Goal: Information Seeking & Learning: Find specific fact

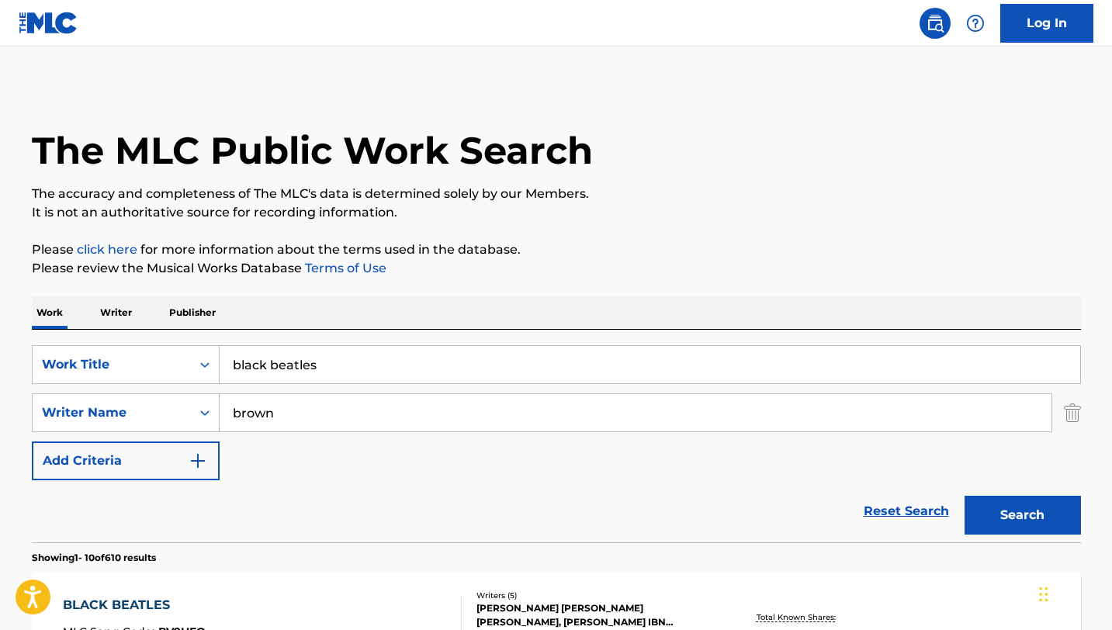
click at [351, 346] on input "black beatles" at bounding box center [650, 364] width 861 height 37
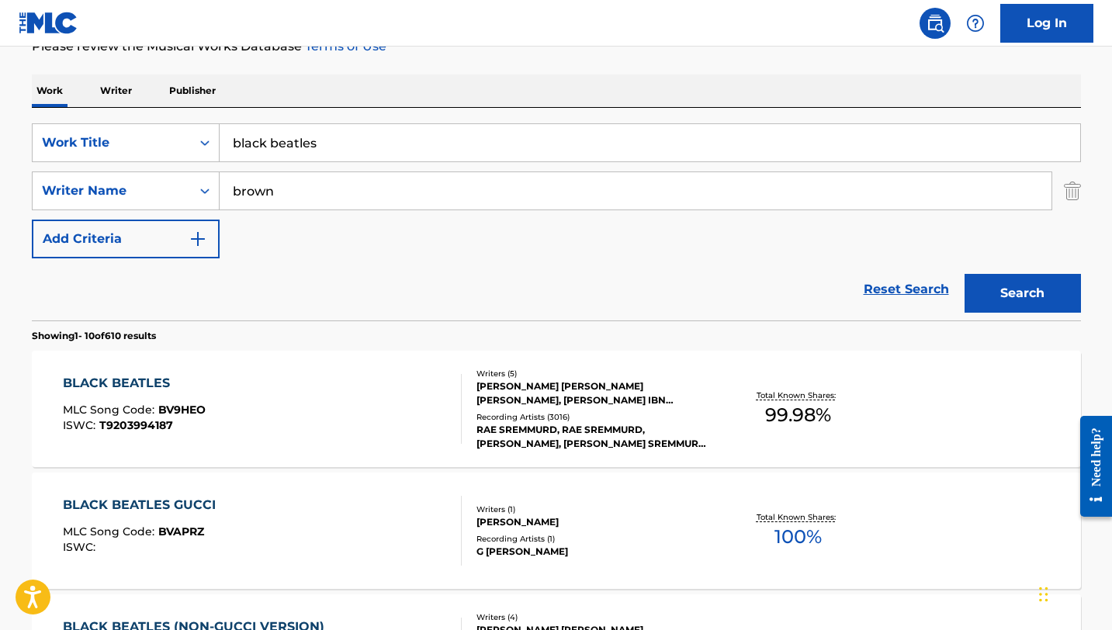
click at [351, 146] on input "black beatles" at bounding box center [650, 142] width 861 height 37
type input "positions"
click at [965, 274] on button "Search" at bounding box center [1023, 293] width 116 height 39
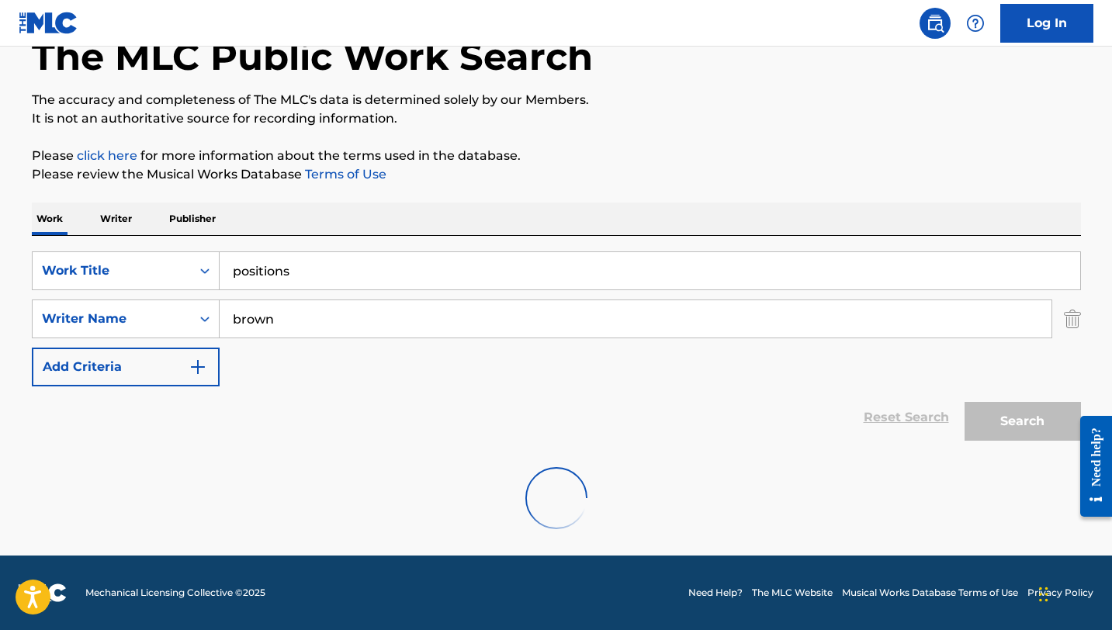
scroll to position [222, 0]
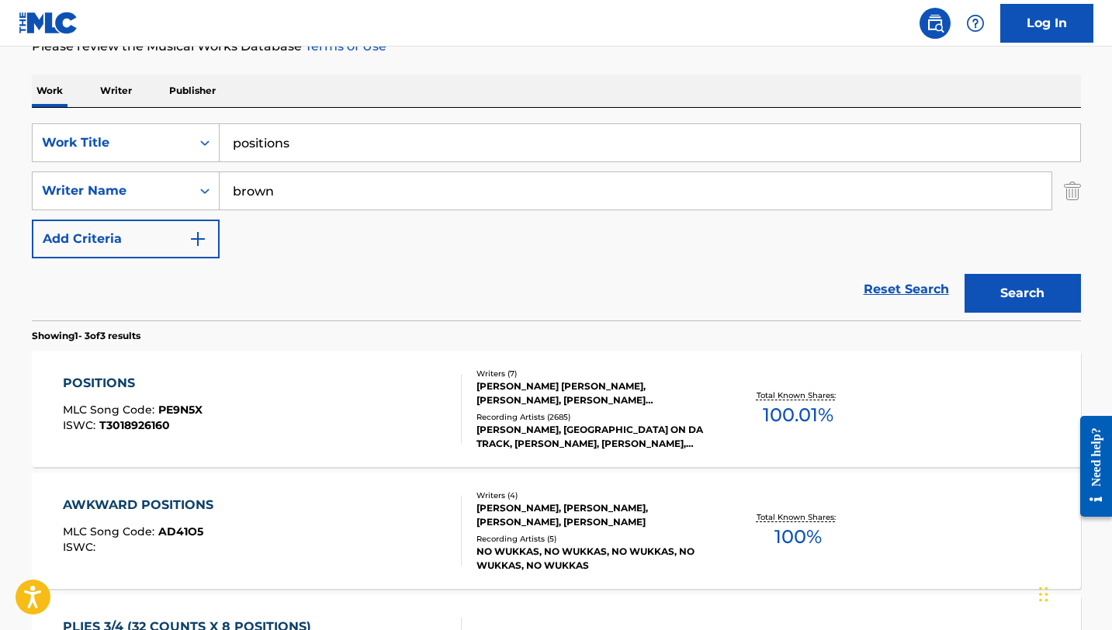
click at [121, 382] on div "POSITIONS" at bounding box center [133, 383] width 140 height 19
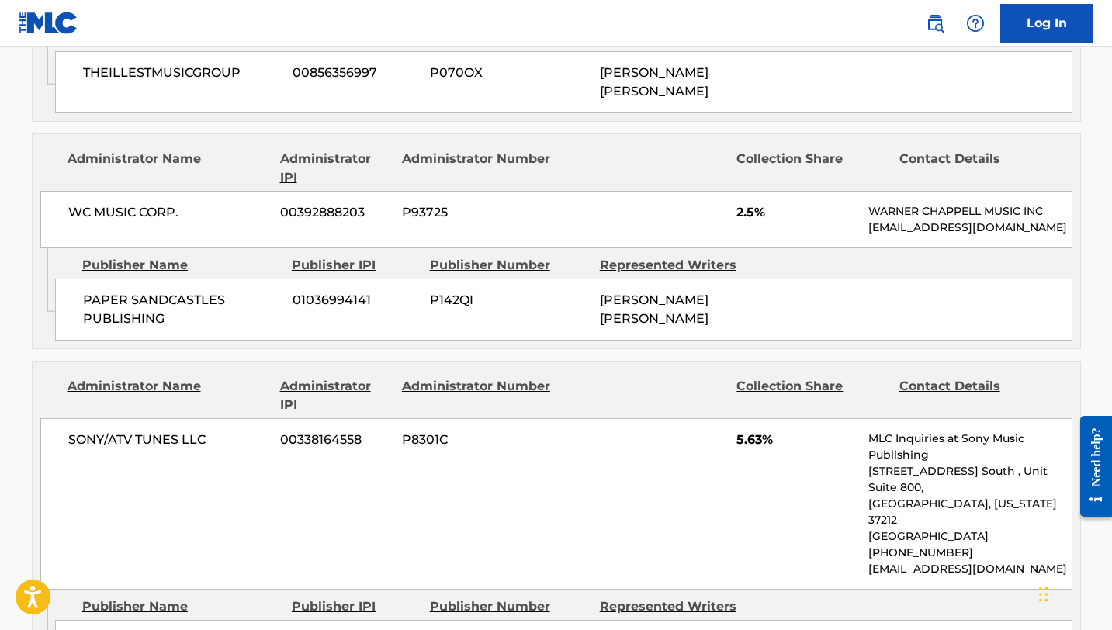
scroll to position [2713, 0]
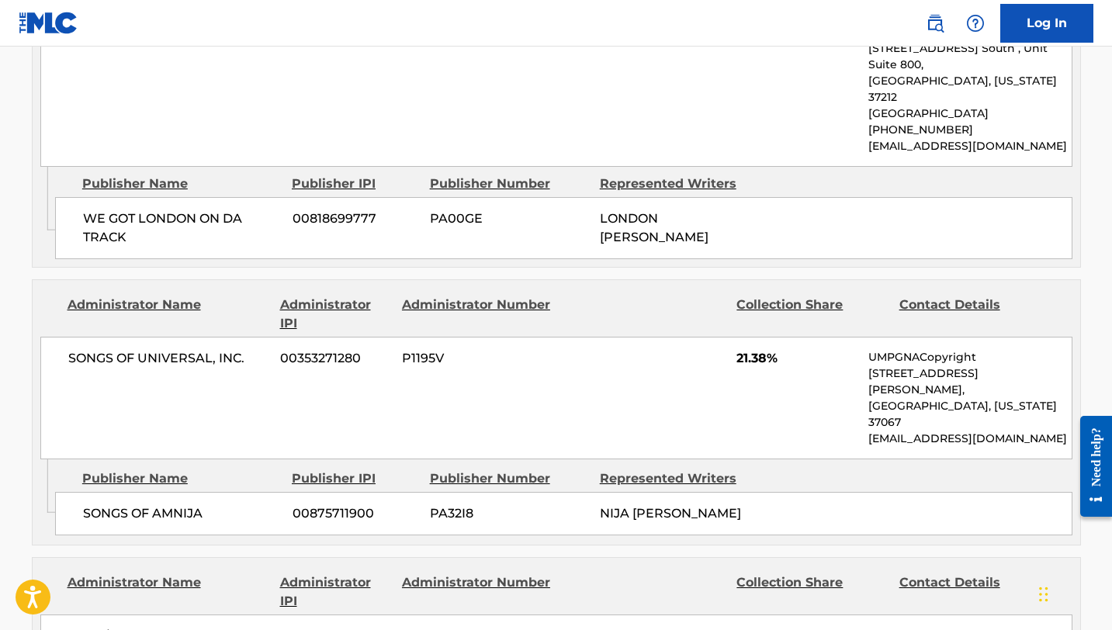
scroll to position [222, 0]
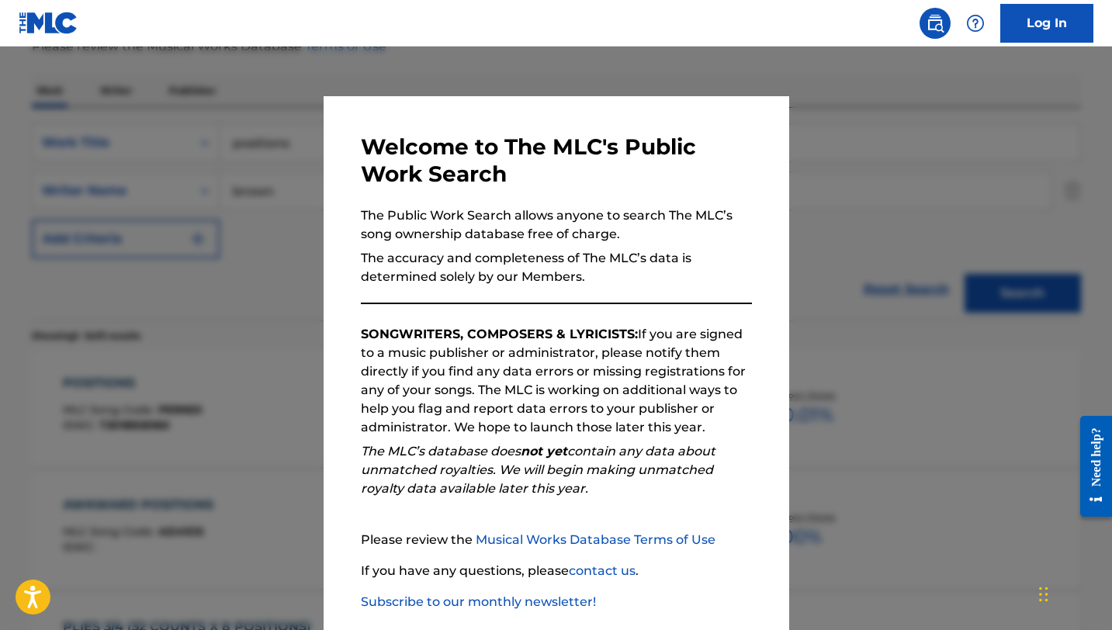
click at [273, 161] on div at bounding box center [556, 362] width 1112 height 630
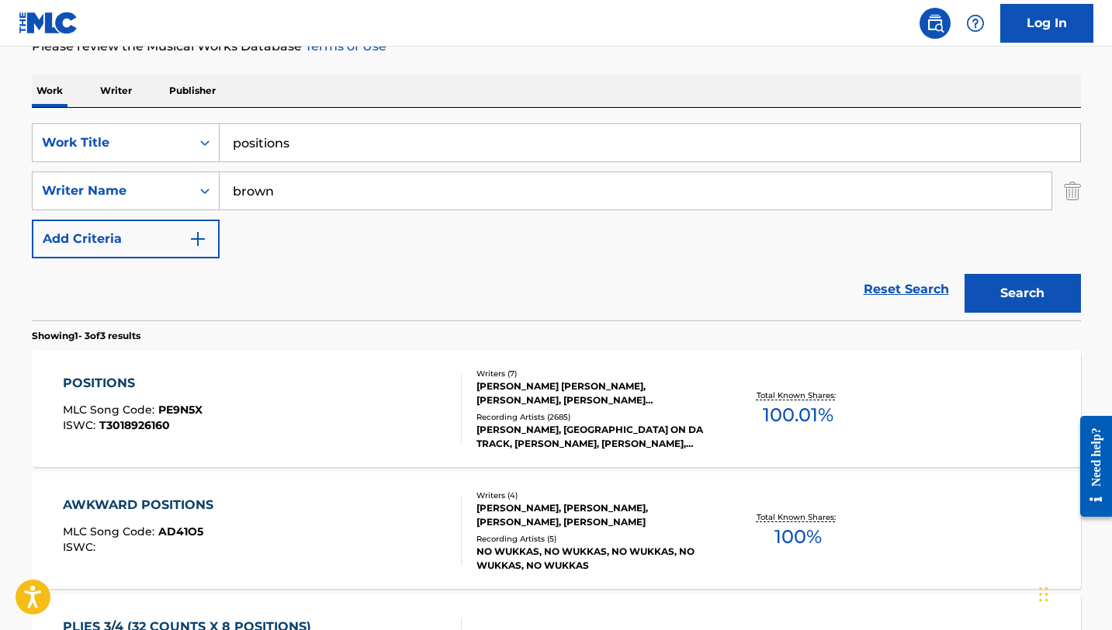
click at [289, 149] on input "positions" at bounding box center [650, 142] width 861 height 37
type input "boyfriend"
click at [965, 274] on button "Search" at bounding box center [1023, 293] width 116 height 39
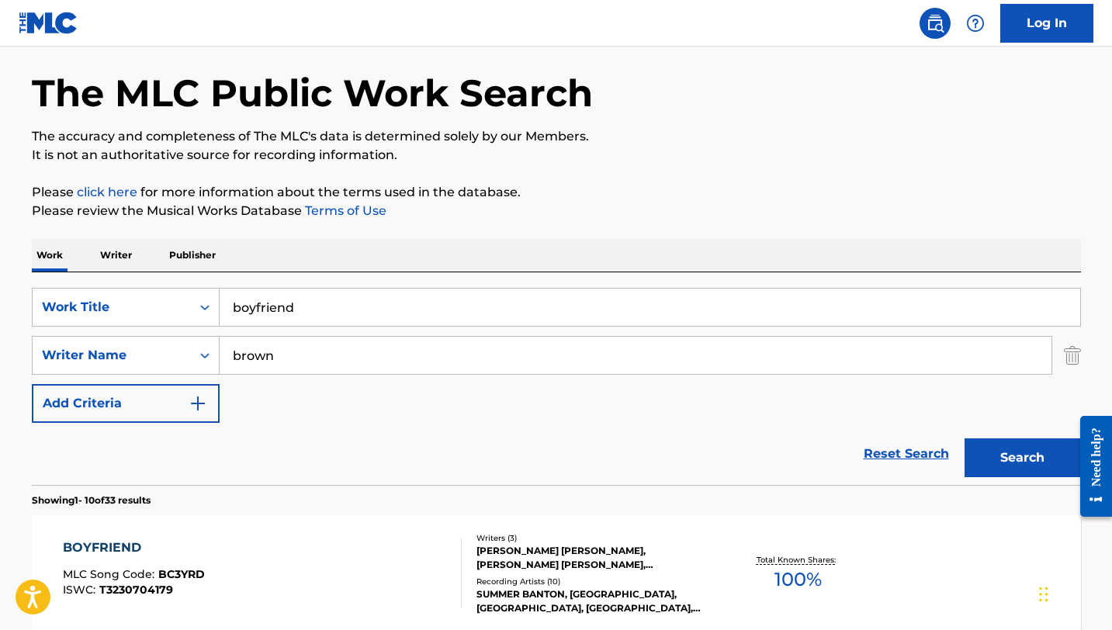
scroll to position [1, 0]
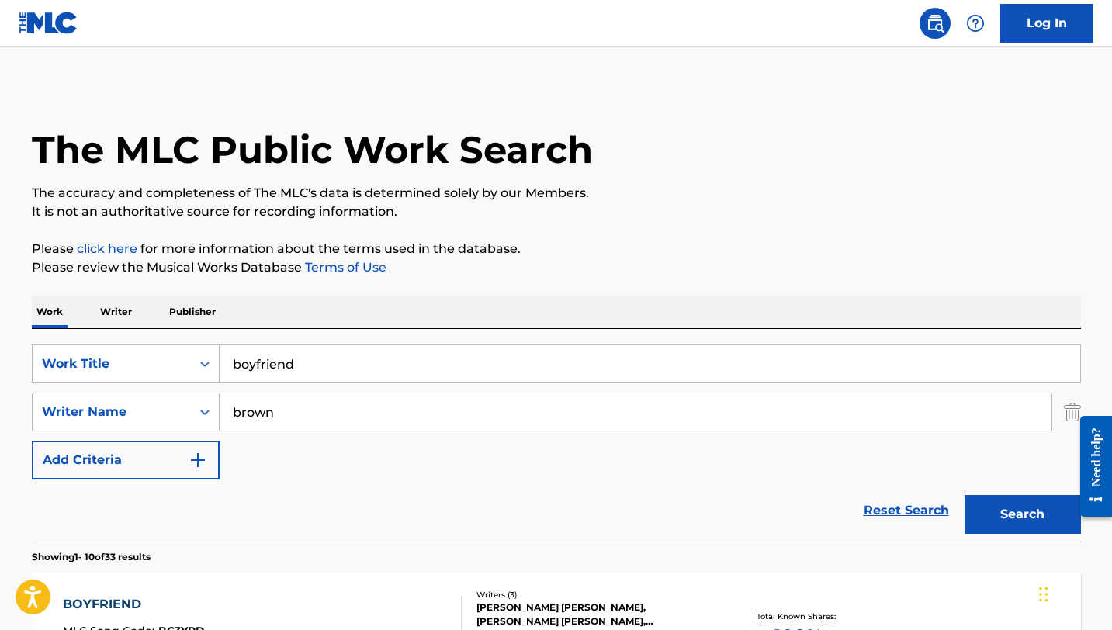
click at [293, 419] on input "brown" at bounding box center [636, 411] width 832 height 37
type input "grande"
click at [965, 495] on button "Search" at bounding box center [1023, 514] width 116 height 39
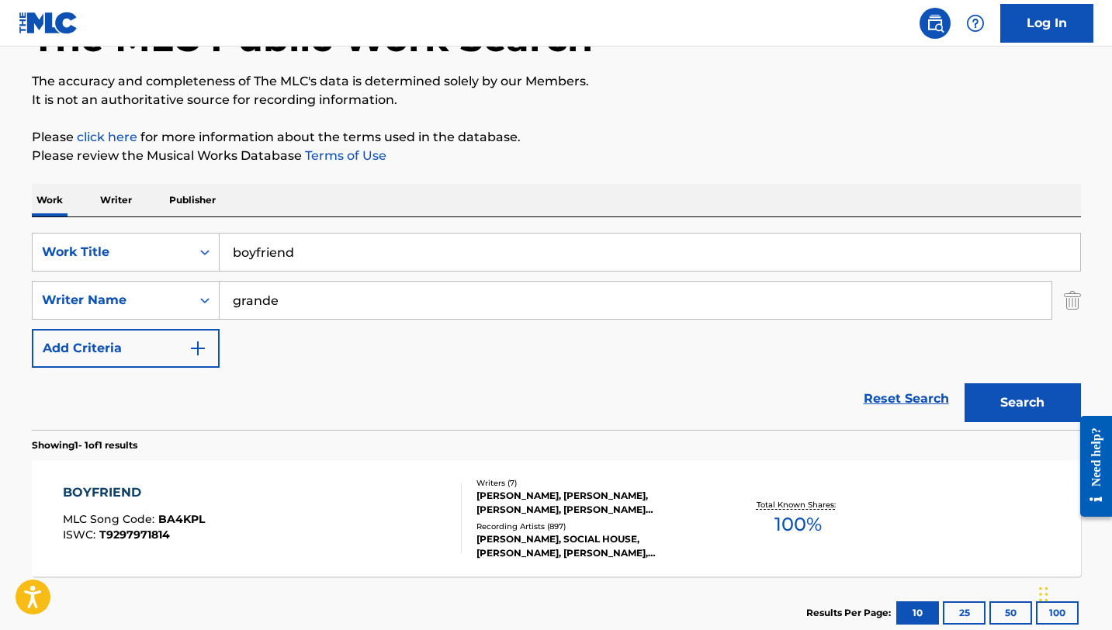
scroll to position [123, 0]
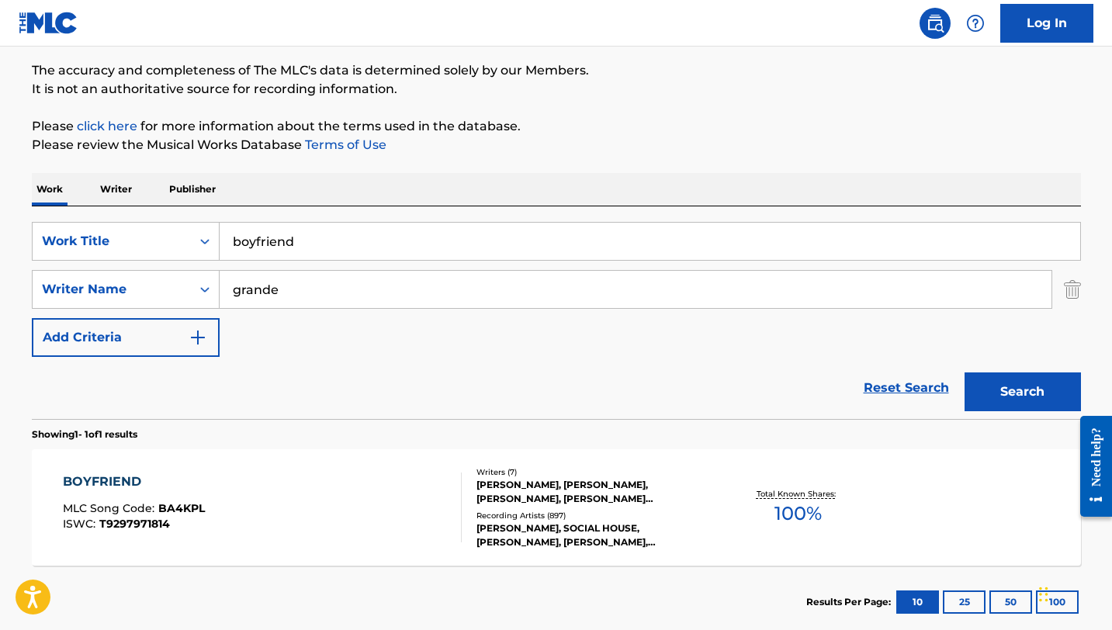
click at [111, 482] on div "BOYFRIEND" at bounding box center [134, 482] width 142 height 19
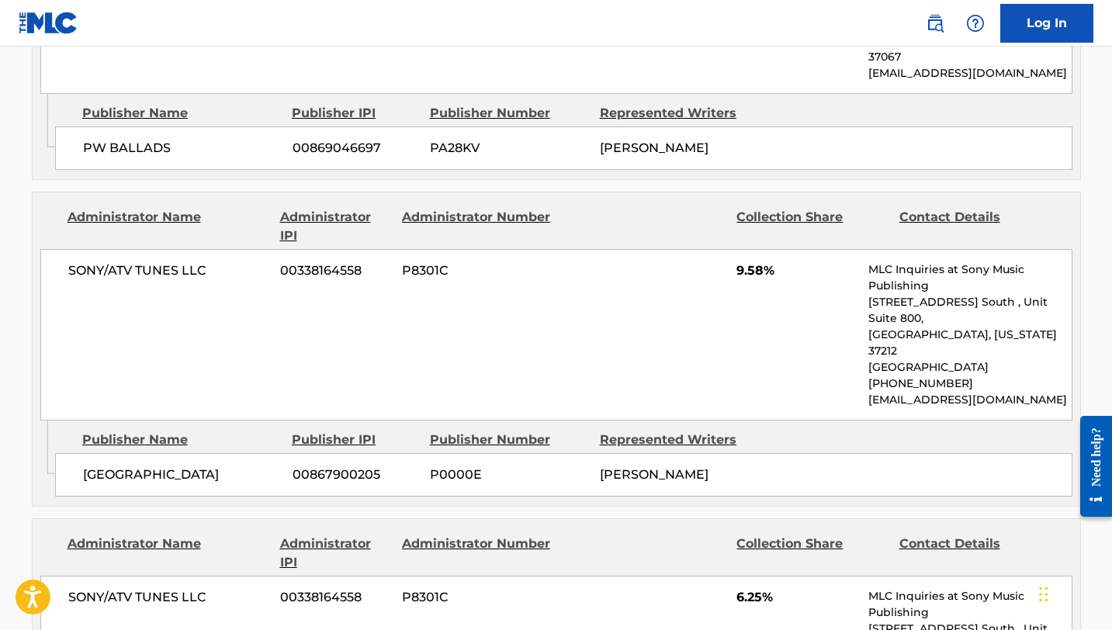
scroll to position [1821, 0]
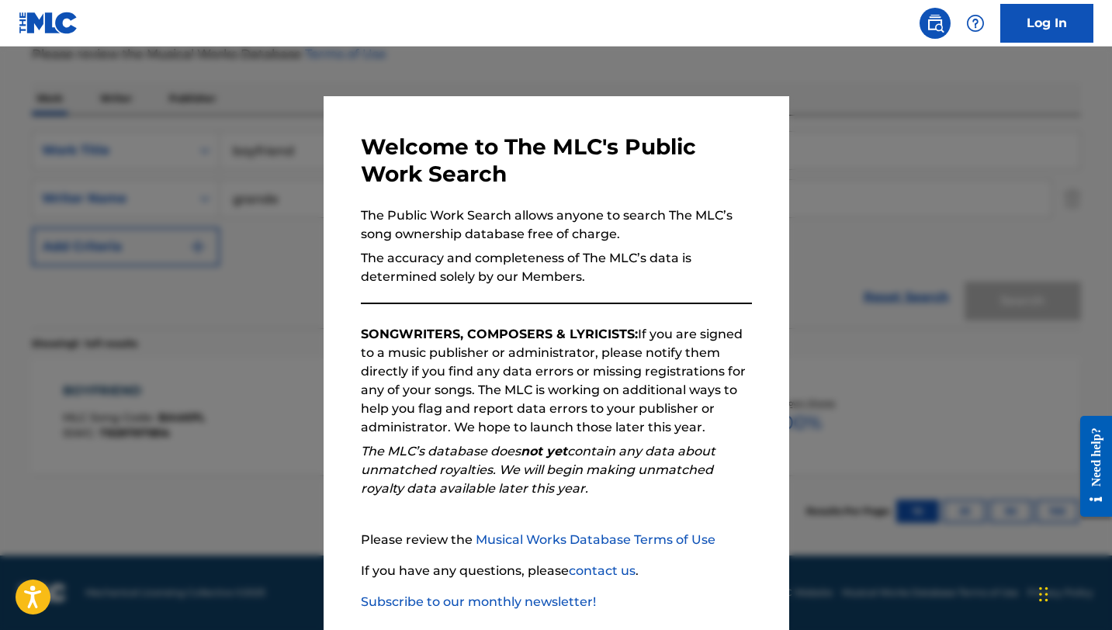
scroll to position [123, 0]
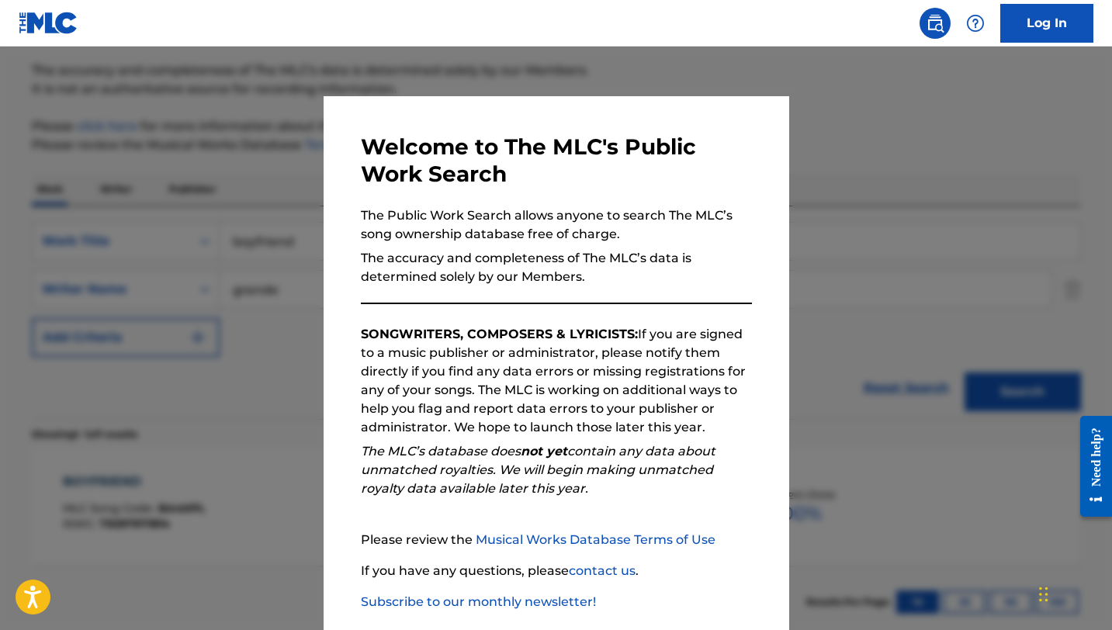
click at [276, 149] on div at bounding box center [556, 362] width 1112 height 630
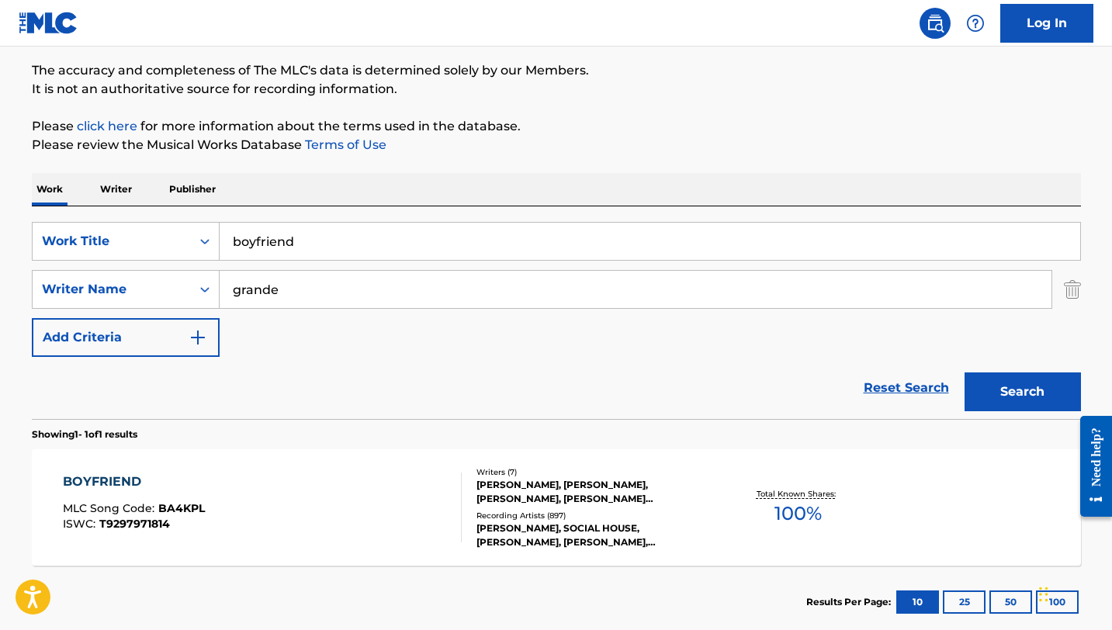
click at [290, 242] on input "boyfriend" at bounding box center [650, 241] width 861 height 37
type input "is there someone else?"
click at [334, 295] on input "grande" at bounding box center [636, 289] width 832 height 37
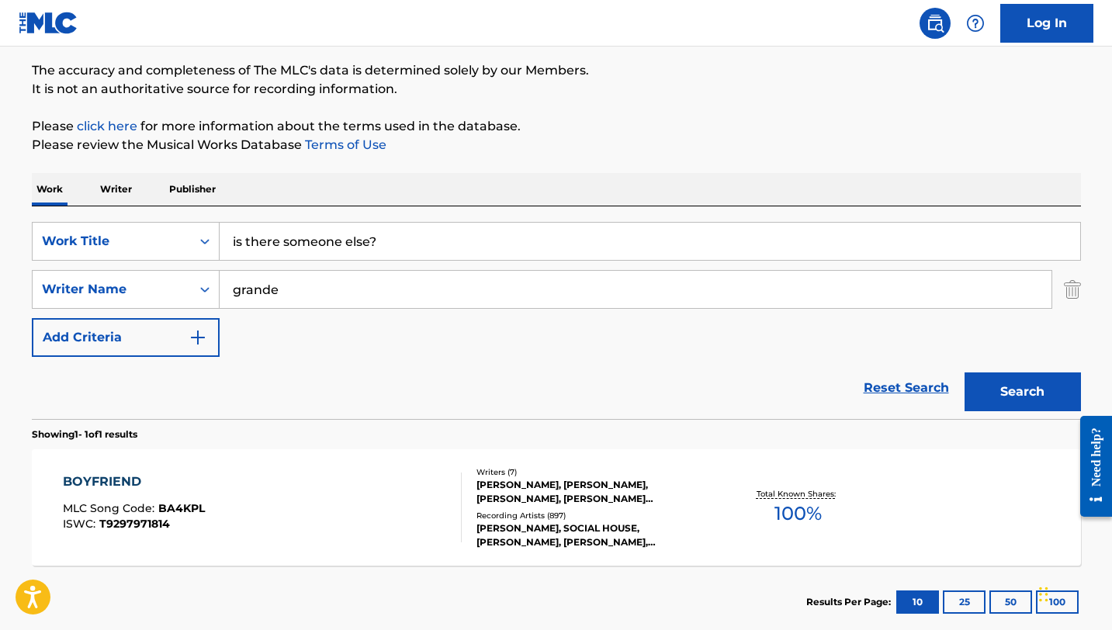
click at [334, 295] on input "grande" at bounding box center [636, 289] width 832 height 37
type input "brown"
click at [965, 373] on button "Search" at bounding box center [1023, 392] width 116 height 39
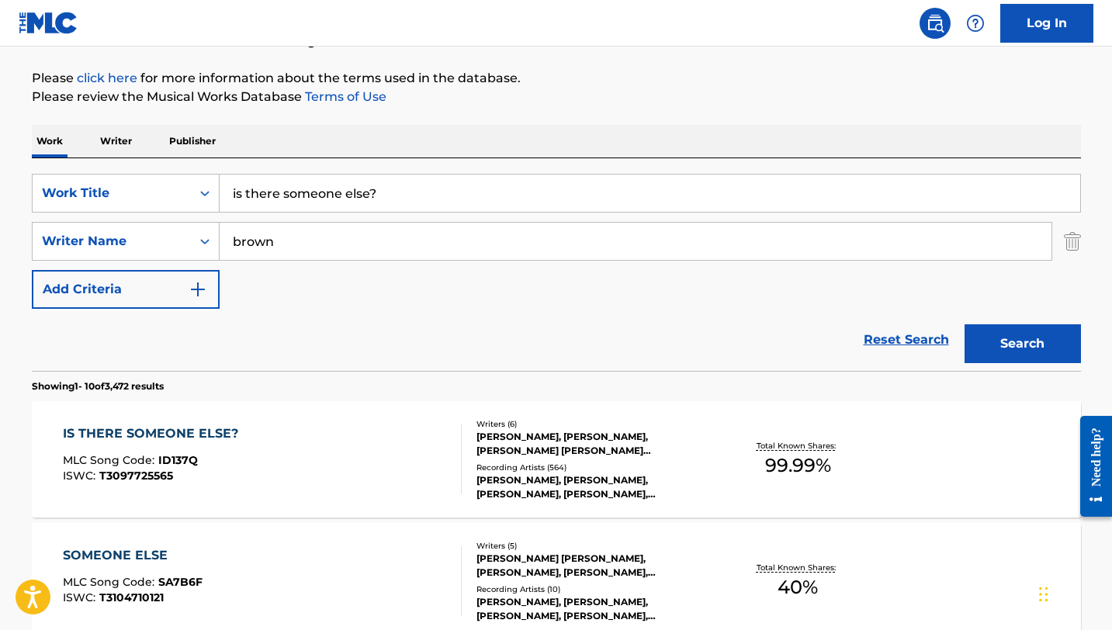
scroll to position [172, 0]
click at [182, 430] on div "IS THERE SOMEONE ELSE?" at bounding box center [154, 433] width 183 height 19
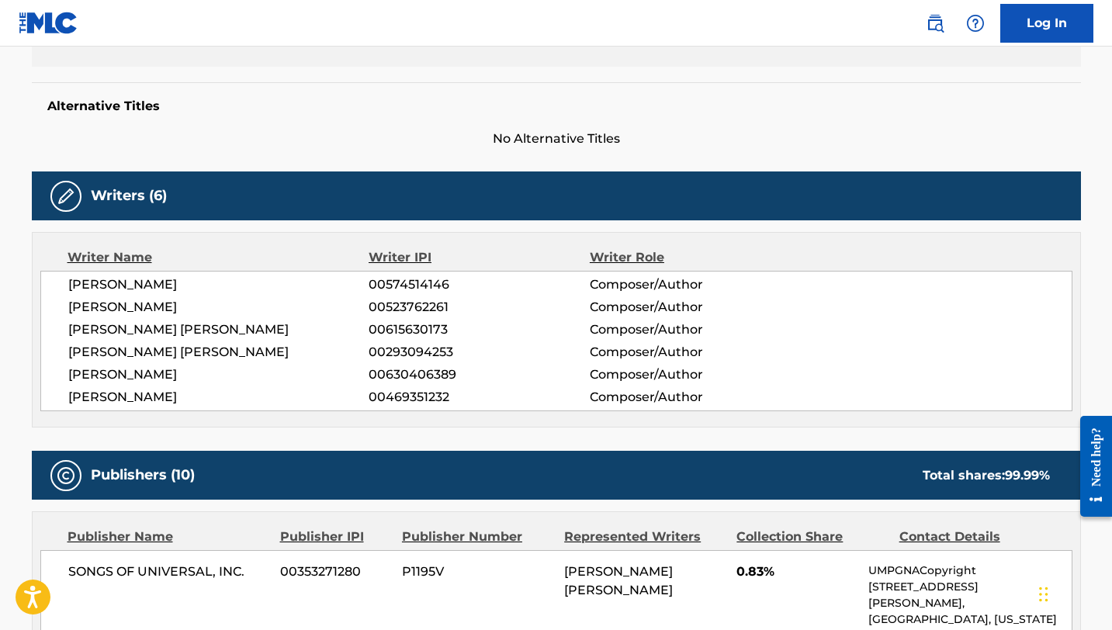
scroll to position [272, 0]
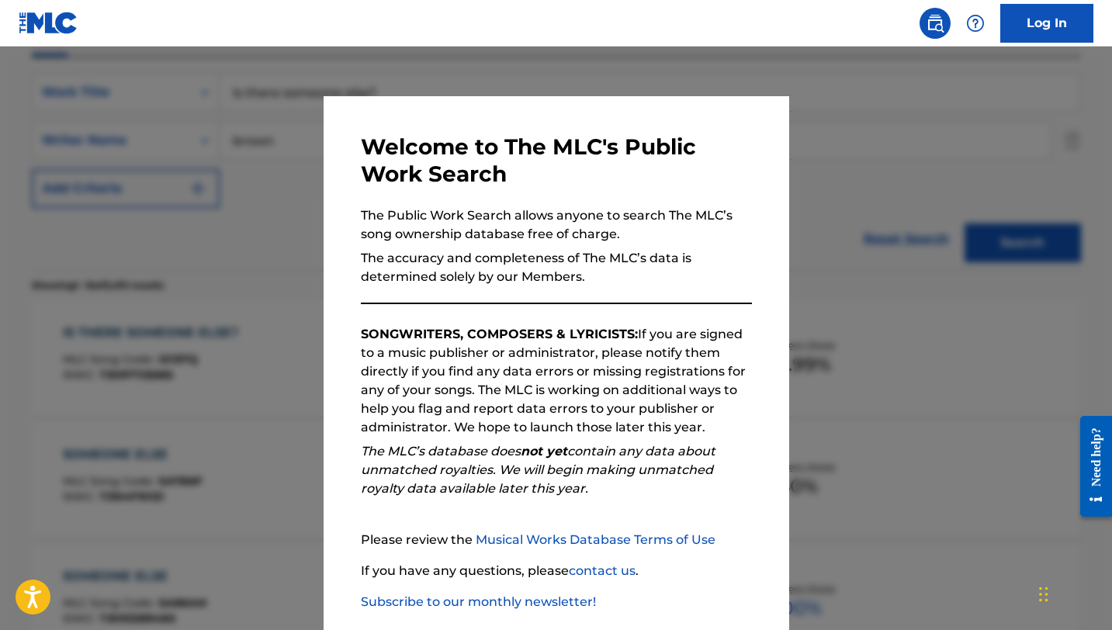
scroll to position [172, 0]
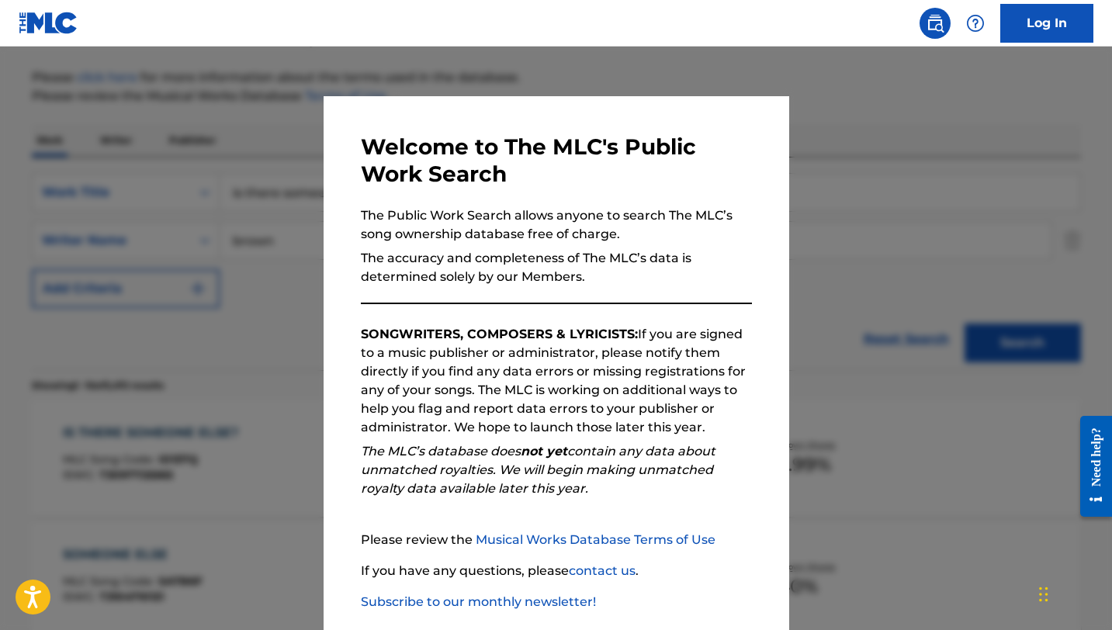
click at [247, 223] on div at bounding box center [556, 362] width 1112 height 630
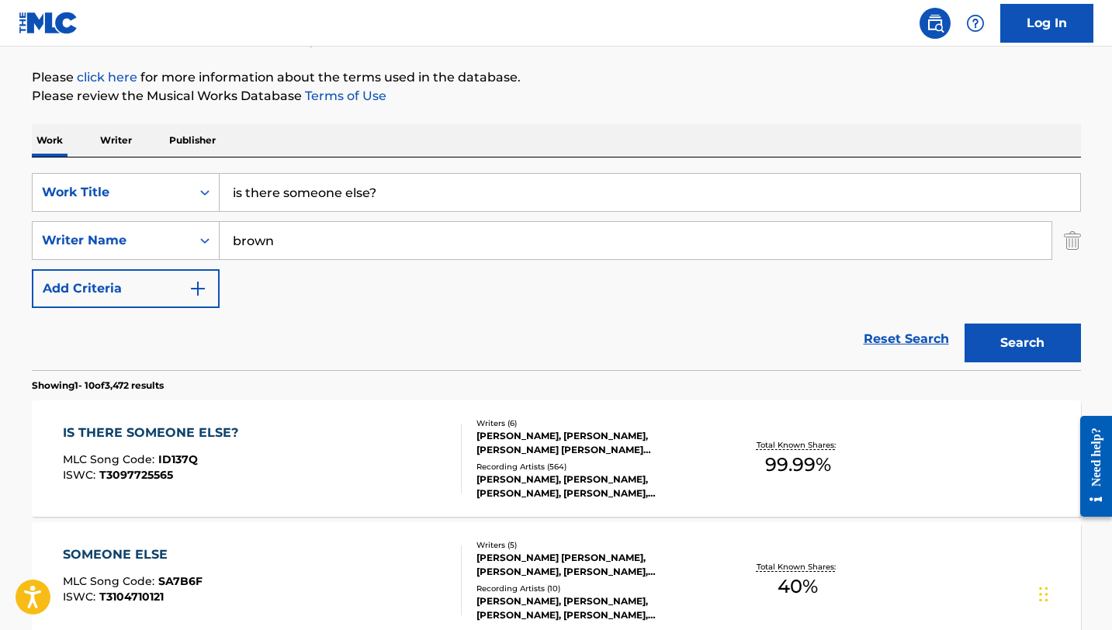
click at [283, 194] on input "is there someone else?" at bounding box center [650, 192] width 861 height 37
type input "holy"
click at [965, 324] on button "Search" at bounding box center [1023, 343] width 116 height 39
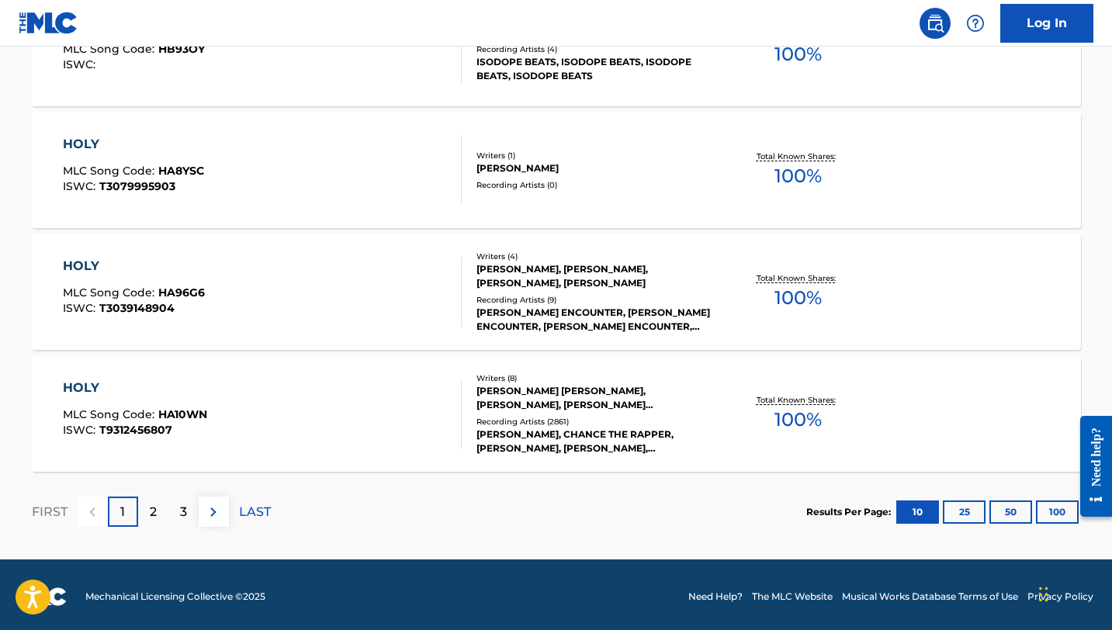
scroll to position [1315, 0]
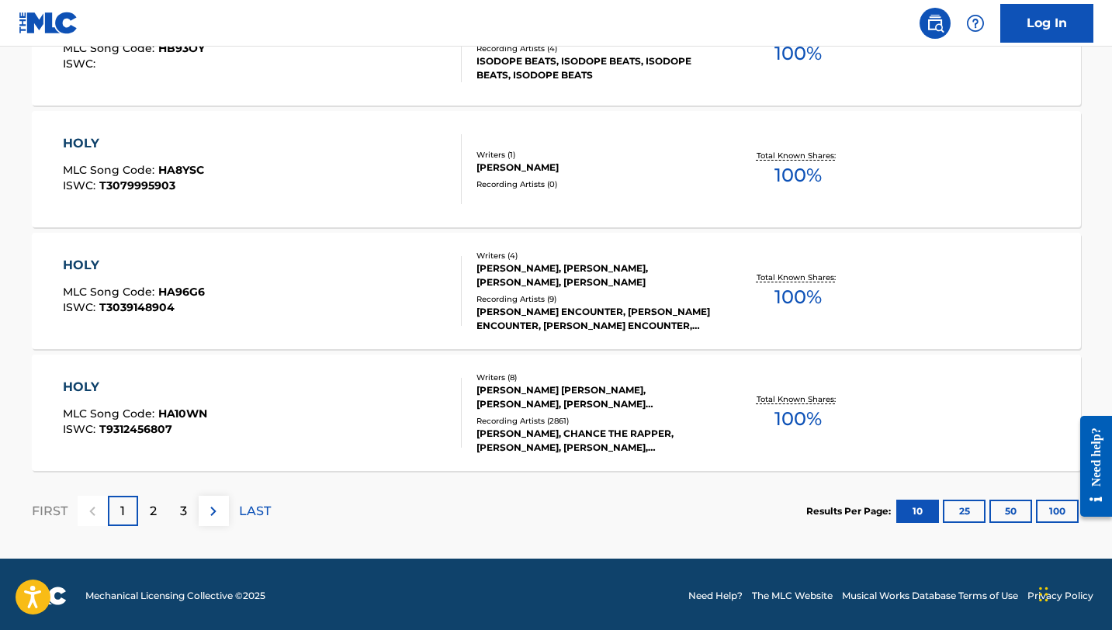
click at [105, 390] on div "HOLY" at bounding box center [135, 387] width 144 height 19
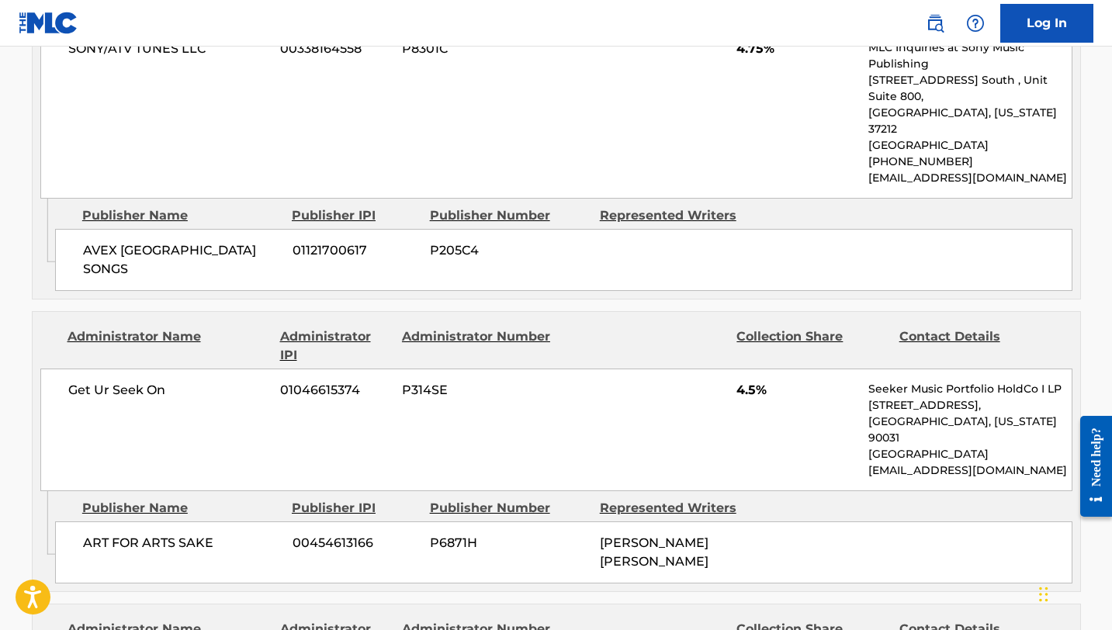
scroll to position [3051, 0]
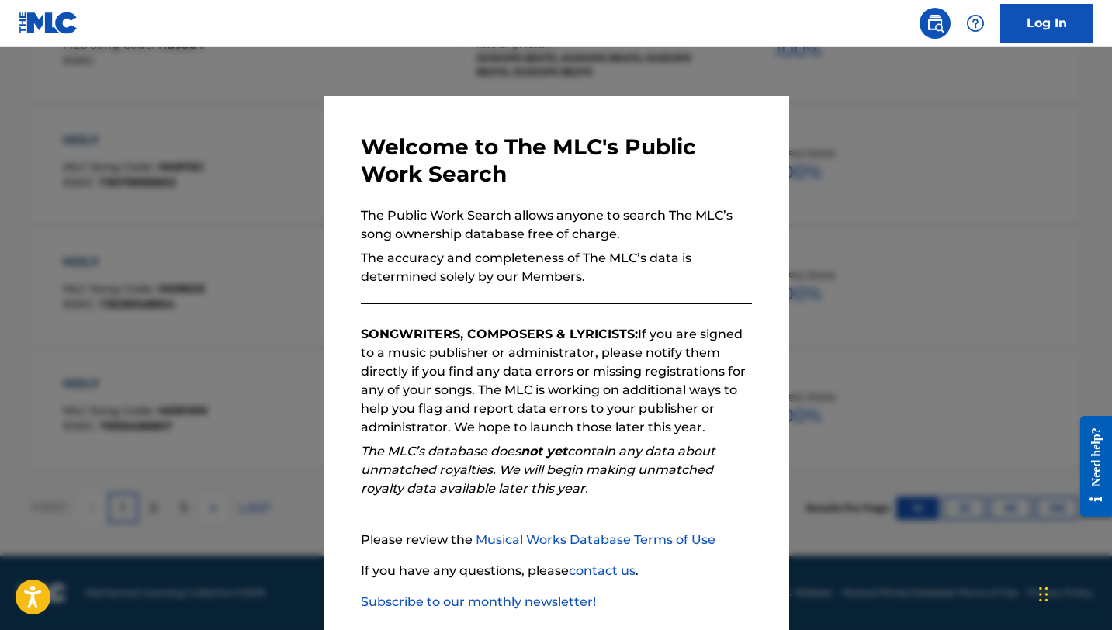
click at [281, 178] on div at bounding box center [556, 362] width 1112 height 630
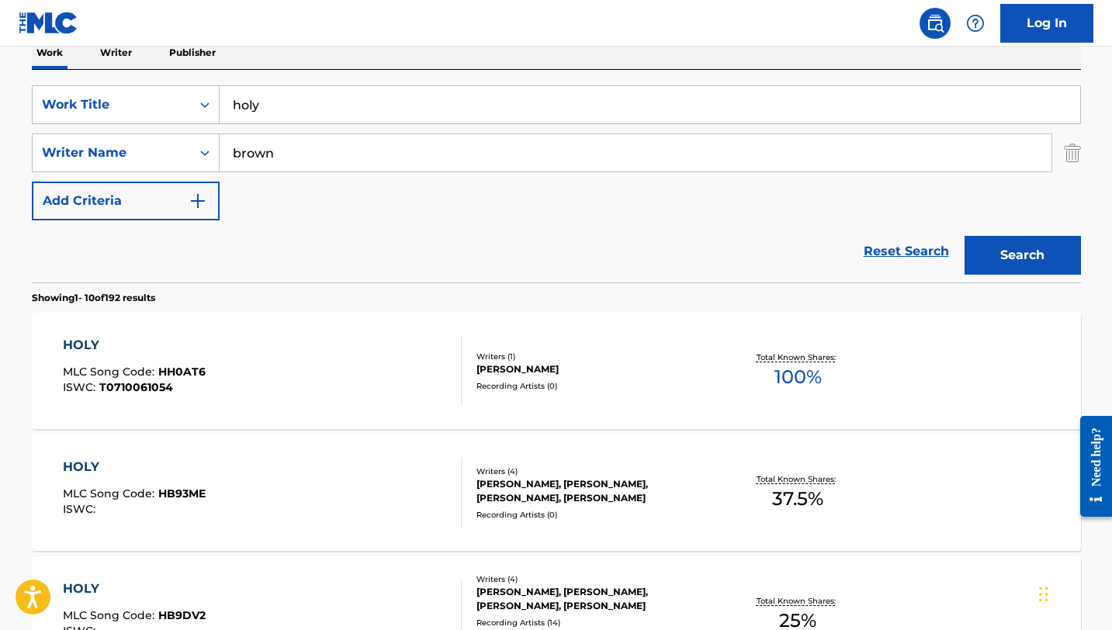
scroll to position [230, 0]
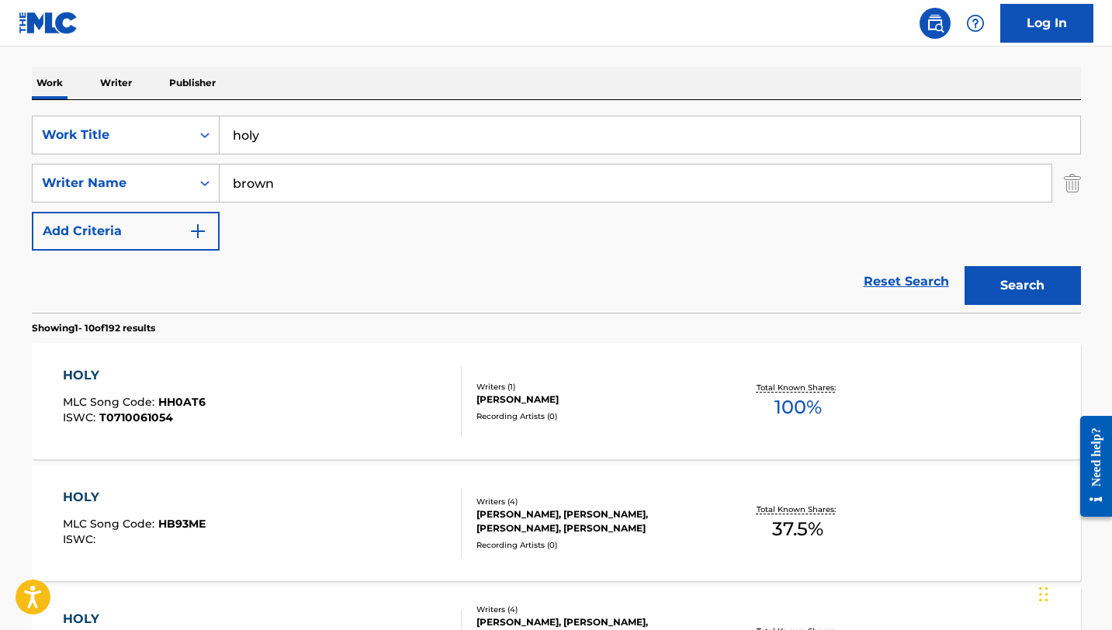
click at [321, 155] on div "SearchWithCriteria0ea485e5-2f07-4752-ae8a-6704c350d0cd Work Title holy SearchWi…" at bounding box center [556, 183] width 1049 height 135
click at [321, 149] on input "holy" at bounding box center [650, 134] width 861 height 37
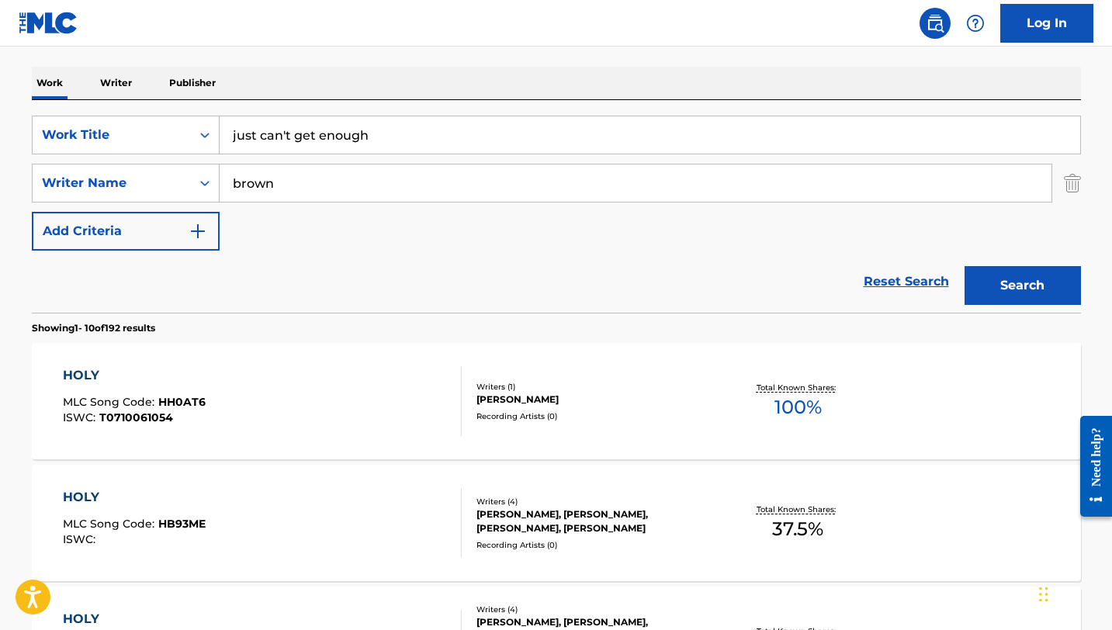
type input "just can't get enough"
click at [965, 266] on button "Search" at bounding box center [1023, 285] width 116 height 39
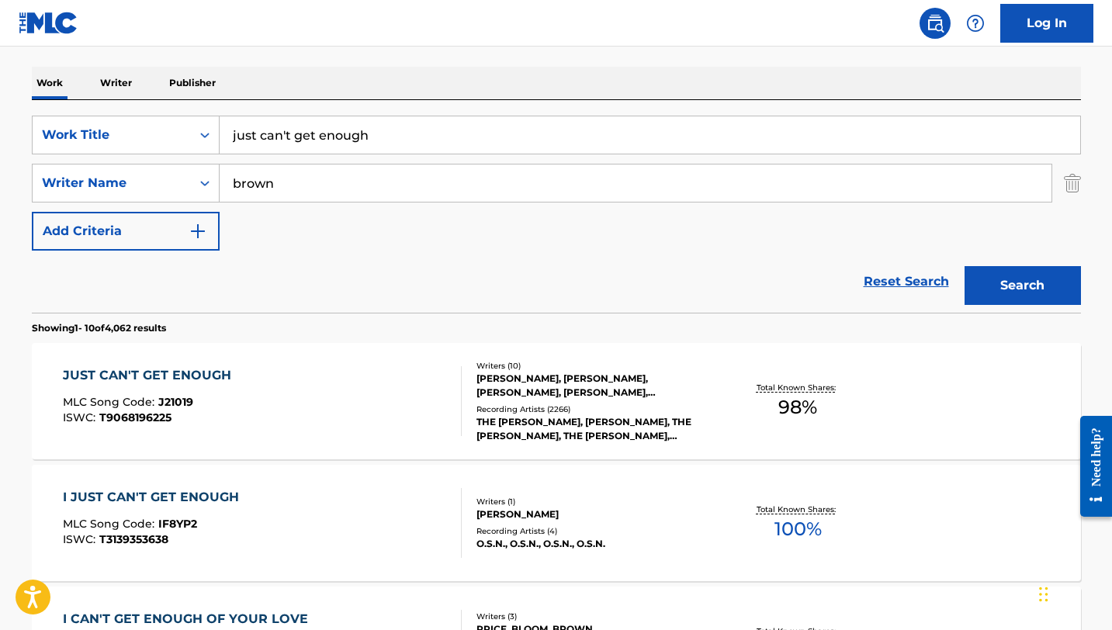
scroll to position [321, 0]
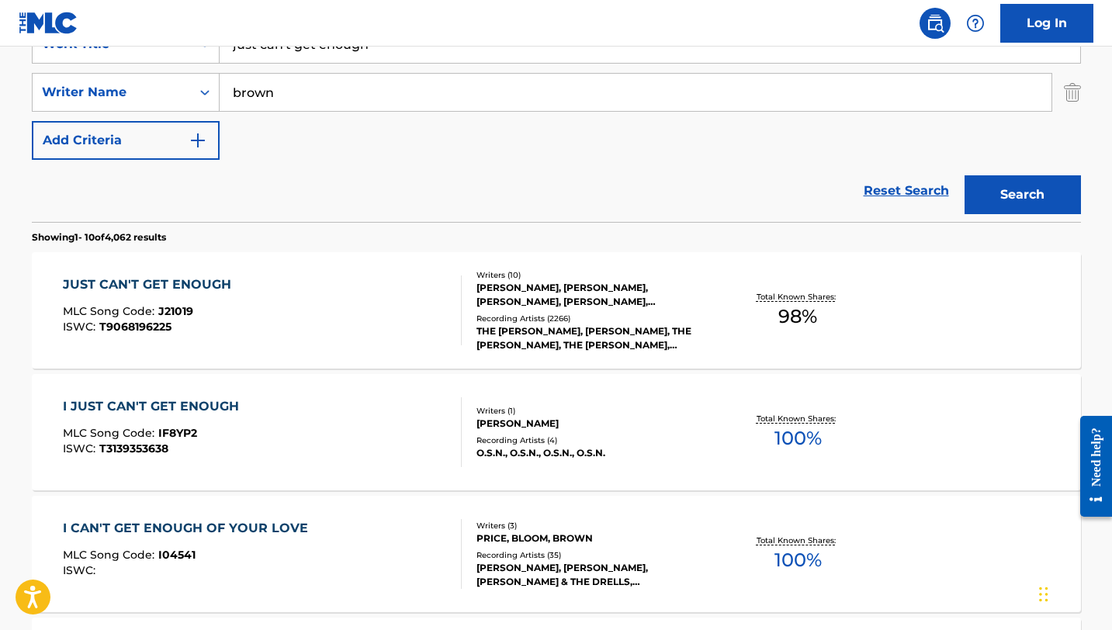
click at [186, 284] on div "JUST CAN'T GET ENOUGH" at bounding box center [151, 285] width 176 height 19
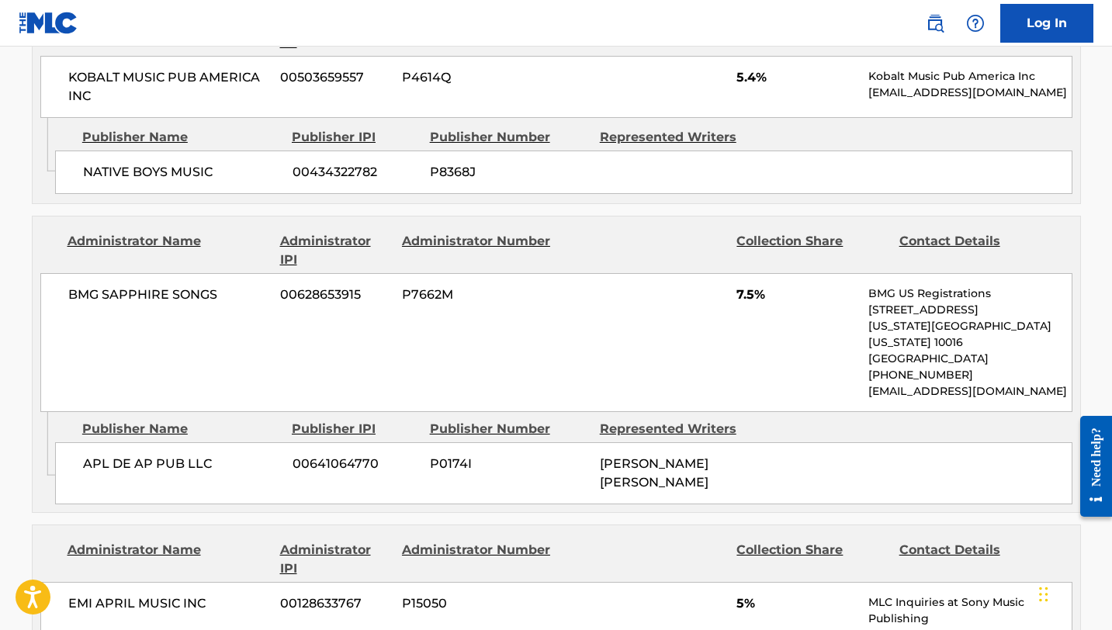
scroll to position [3812, 0]
